Goal: Find specific page/section: Find specific page/section

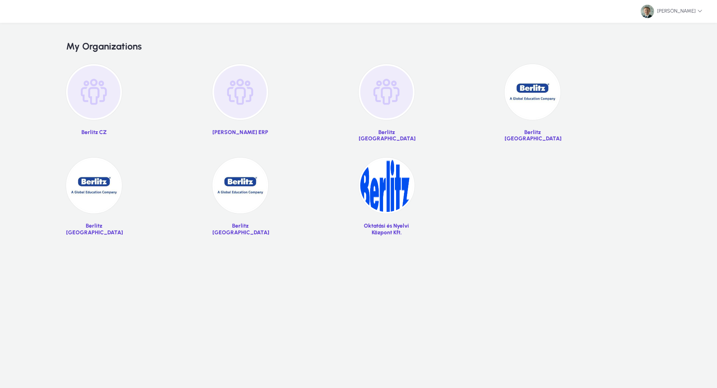
click at [528, 93] on img at bounding box center [533, 92] width 56 height 56
